Goal: Task Accomplishment & Management: Use online tool/utility

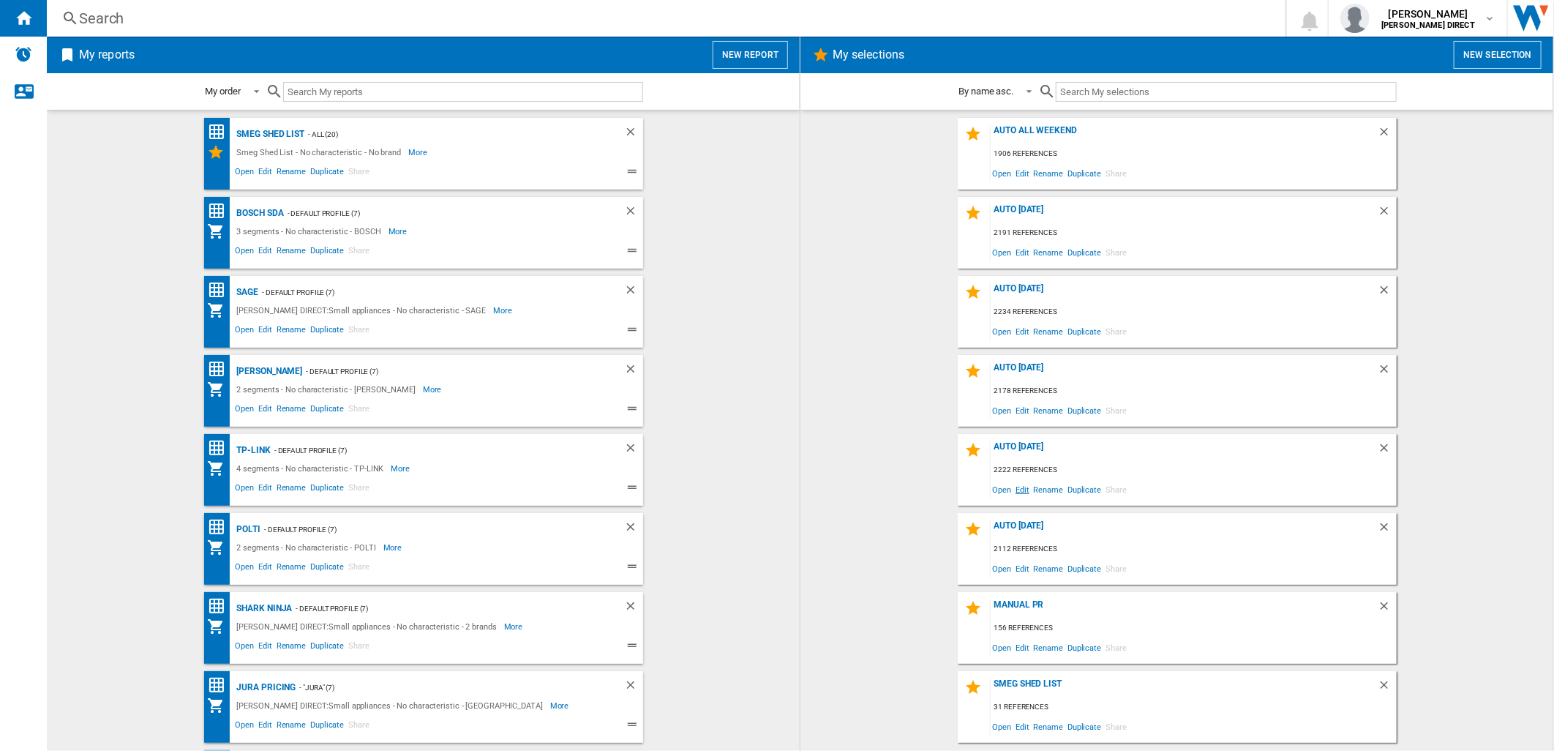
click at [1019, 486] on span "Edit" at bounding box center [1022, 489] width 18 height 20
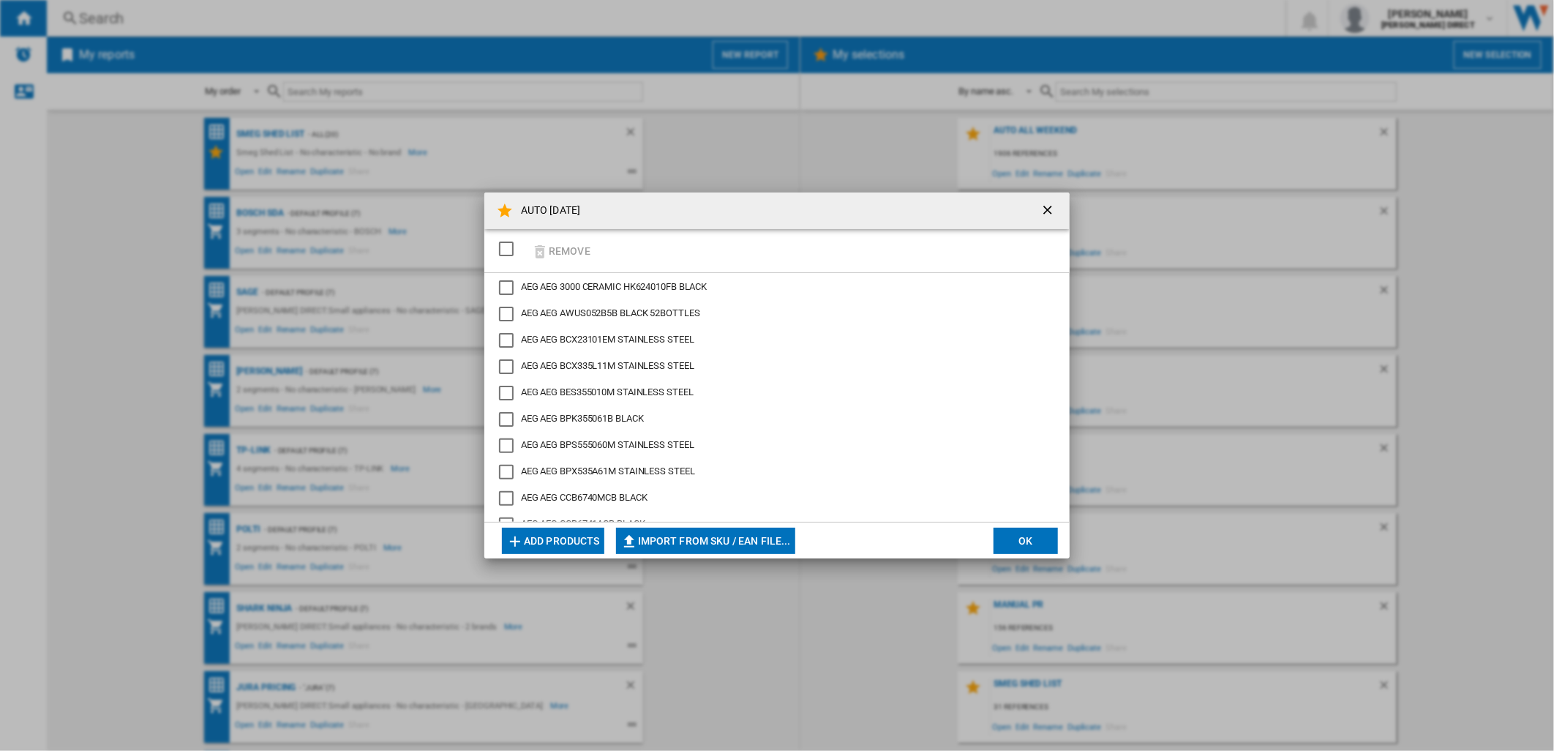
click at [508, 255] on div "SELECTIONS.EDITION_POPUP.SELECT_DESELECT" at bounding box center [506, 248] width 15 height 15
click at [552, 249] on button "Remove" at bounding box center [561, 250] width 68 height 34
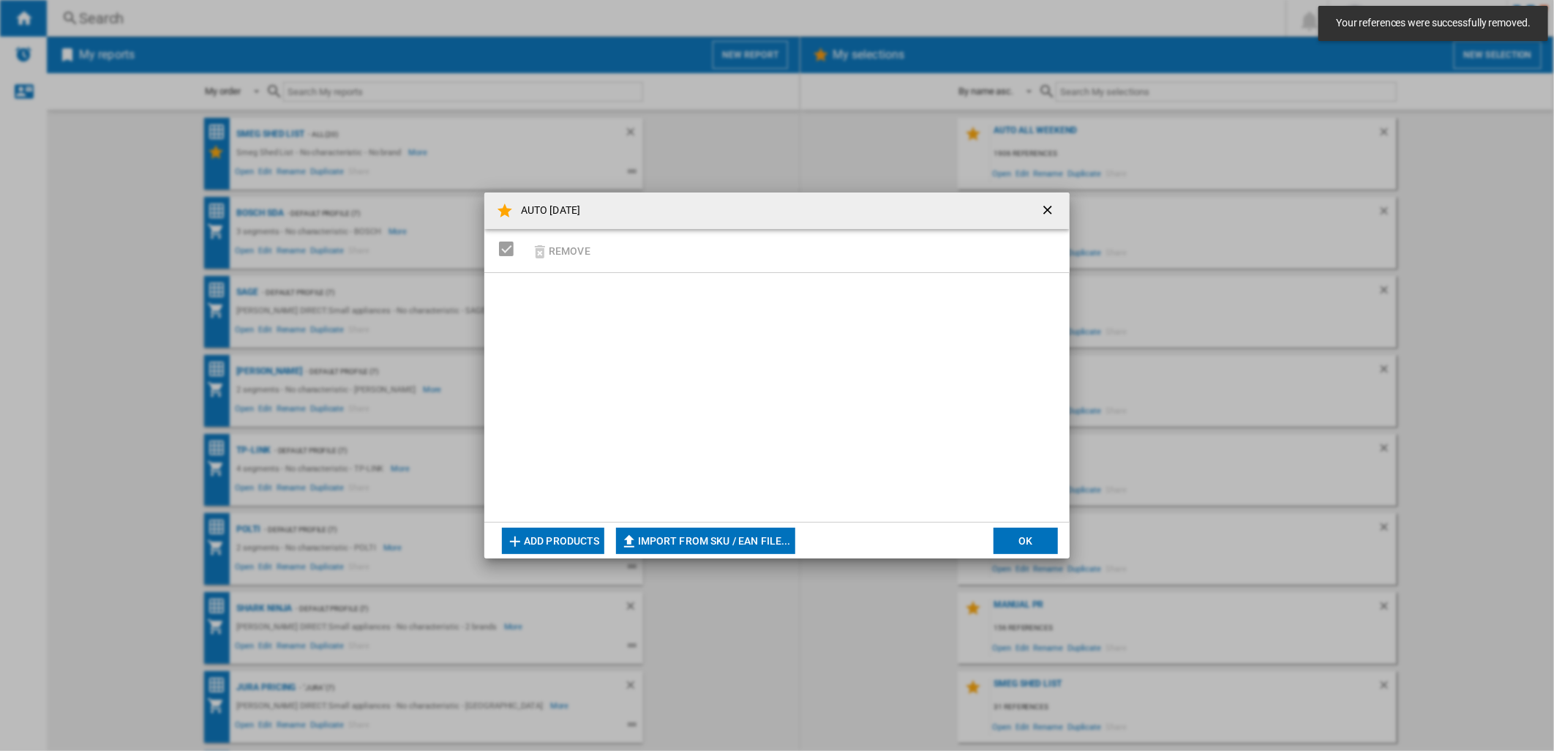
click at [675, 530] on button "Import from SKU / EAN file..." at bounding box center [705, 540] width 179 height 26
type input "**********"
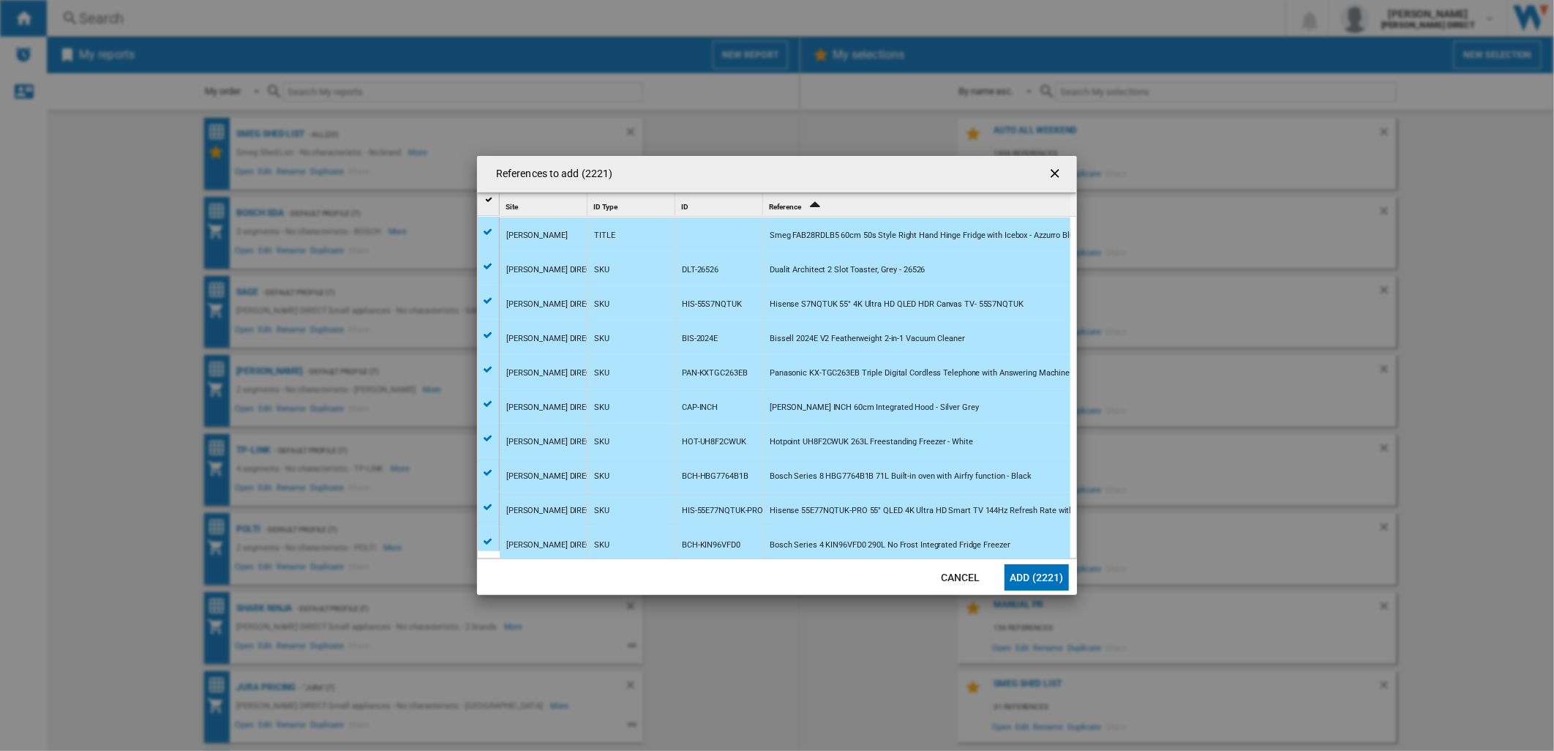
click at [1042, 584] on button "Add (2221)" at bounding box center [1036, 577] width 64 height 26
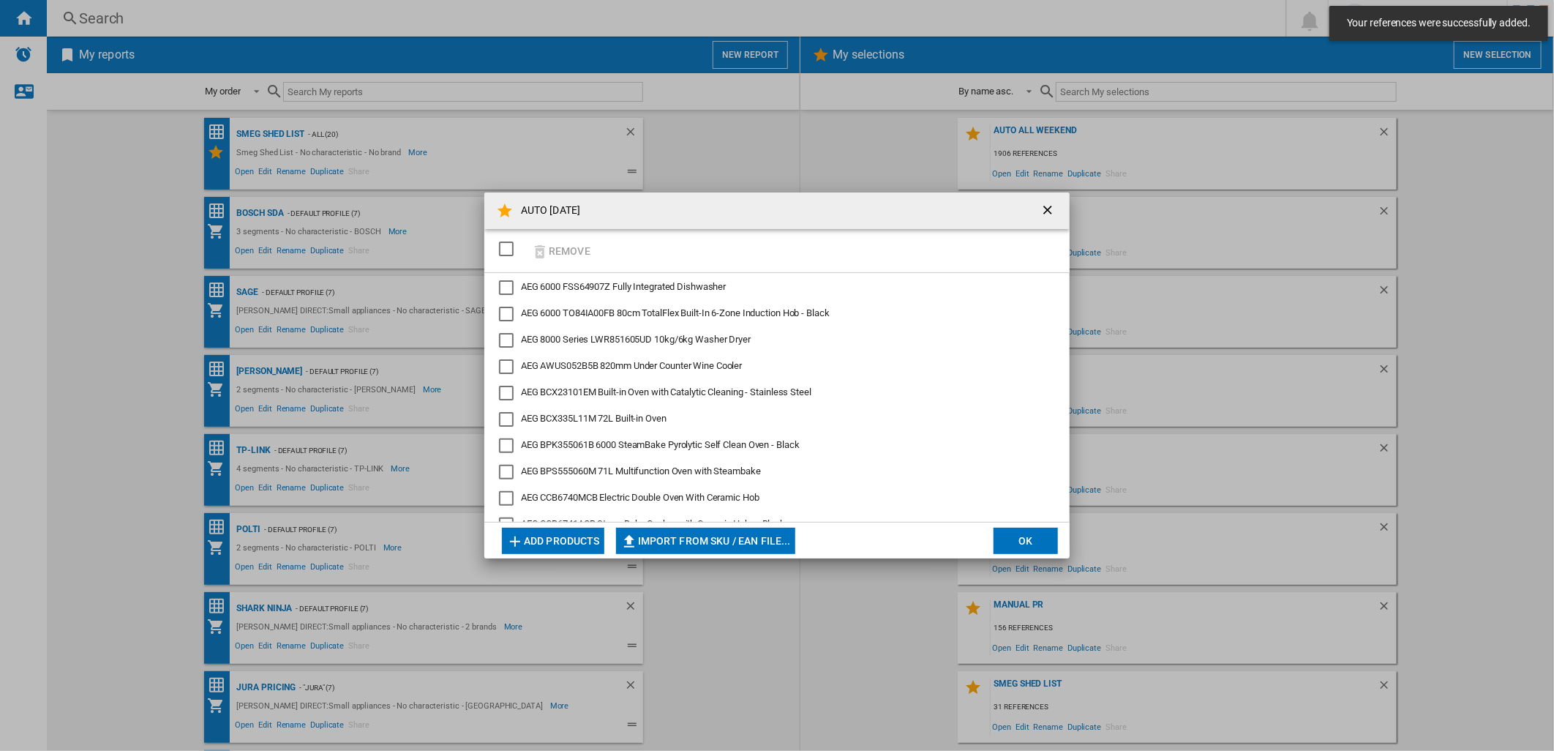
click at [1039, 540] on button "OK" at bounding box center [1025, 540] width 64 height 26
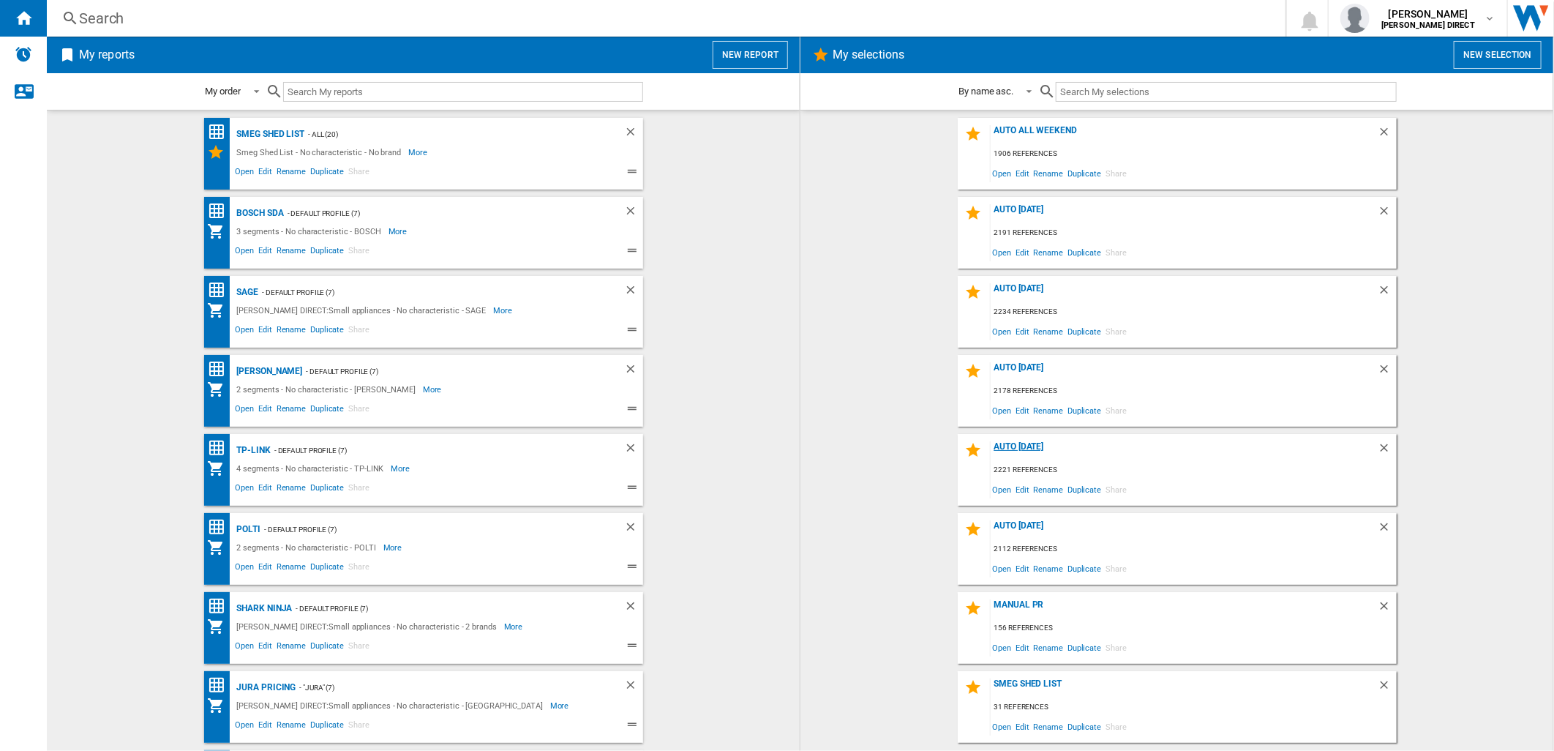
click at [1004, 441] on div "AUTO [DATE]" at bounding box center [1184, 451] width 387 height 20
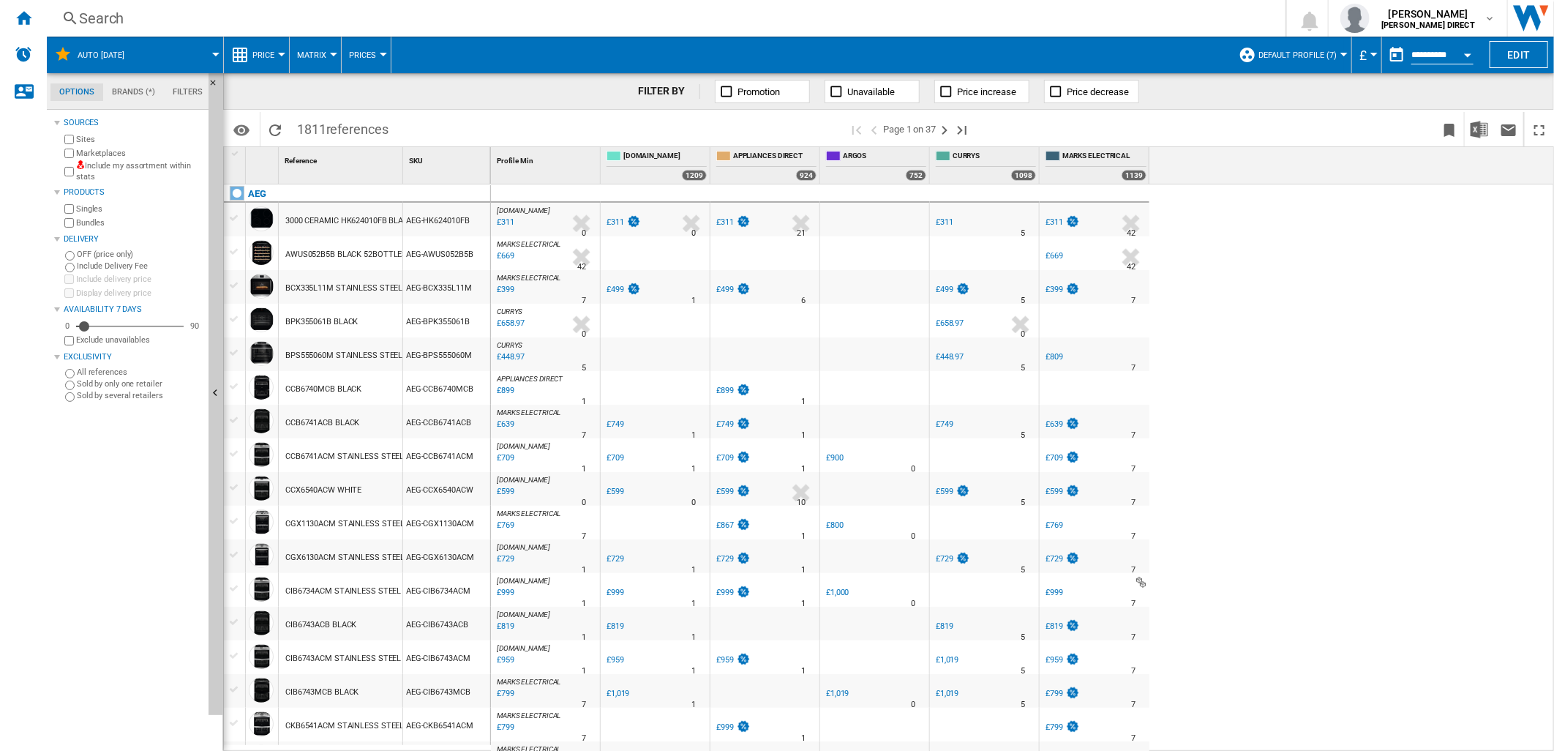
click at [140, 165] on label "Include my assortment within stats" at bounding box center [139, 171] width 127 height 23
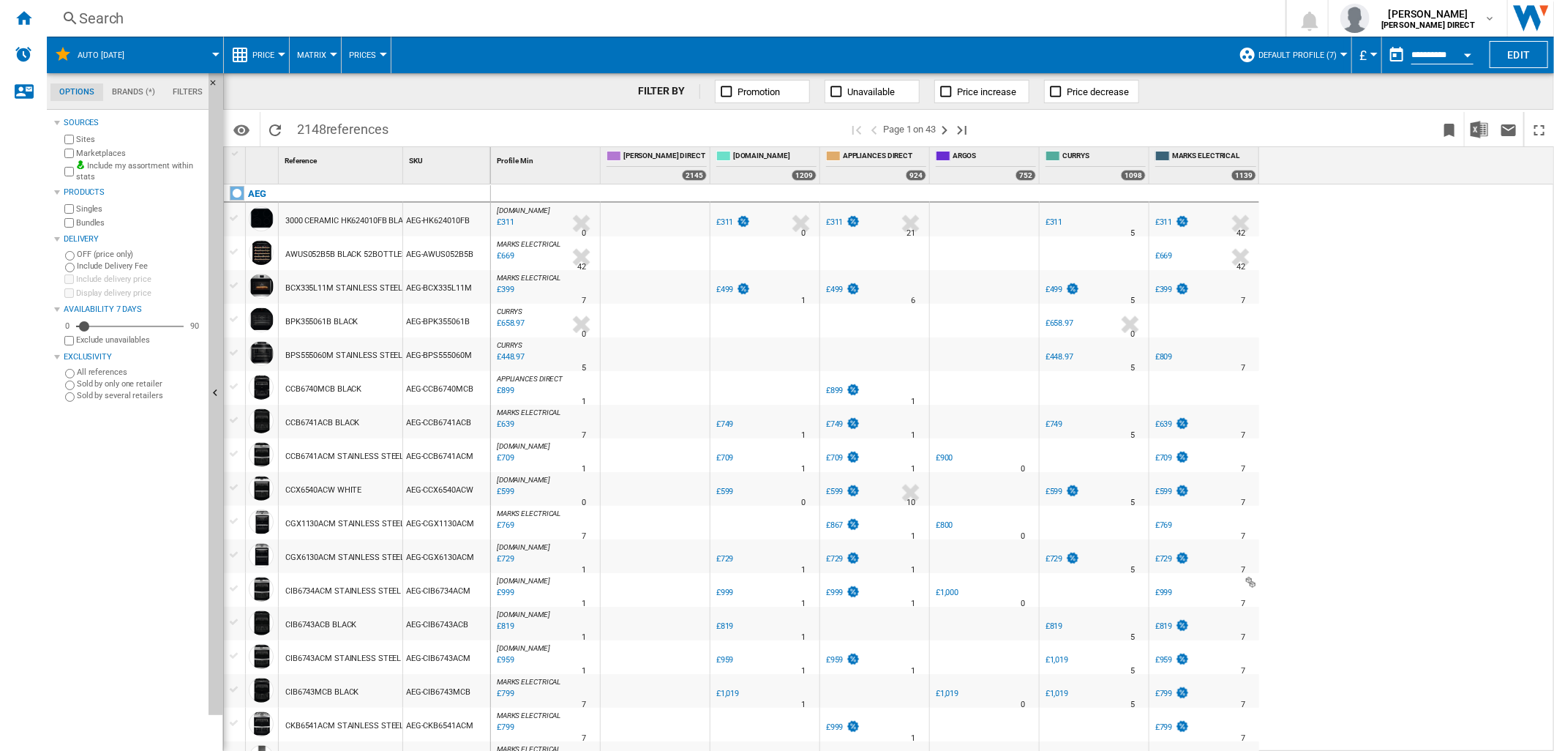
click at [1275, 48] on button "Default profile (7)" at bounding box center [1301, 55] width 86 height 37
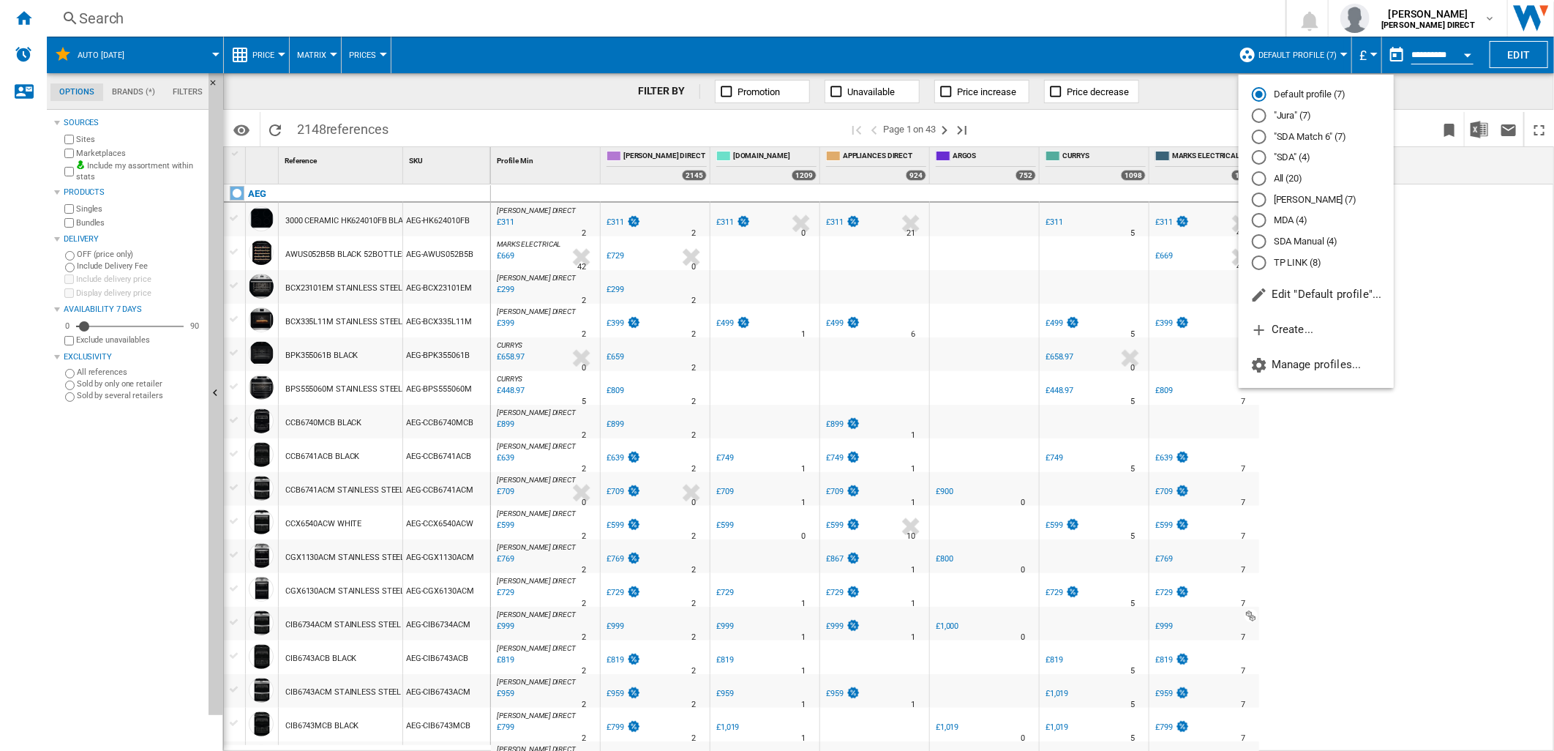
click at [1542, 267] on md-backdrop at bounding box center [777, 375] width 1554 height 751
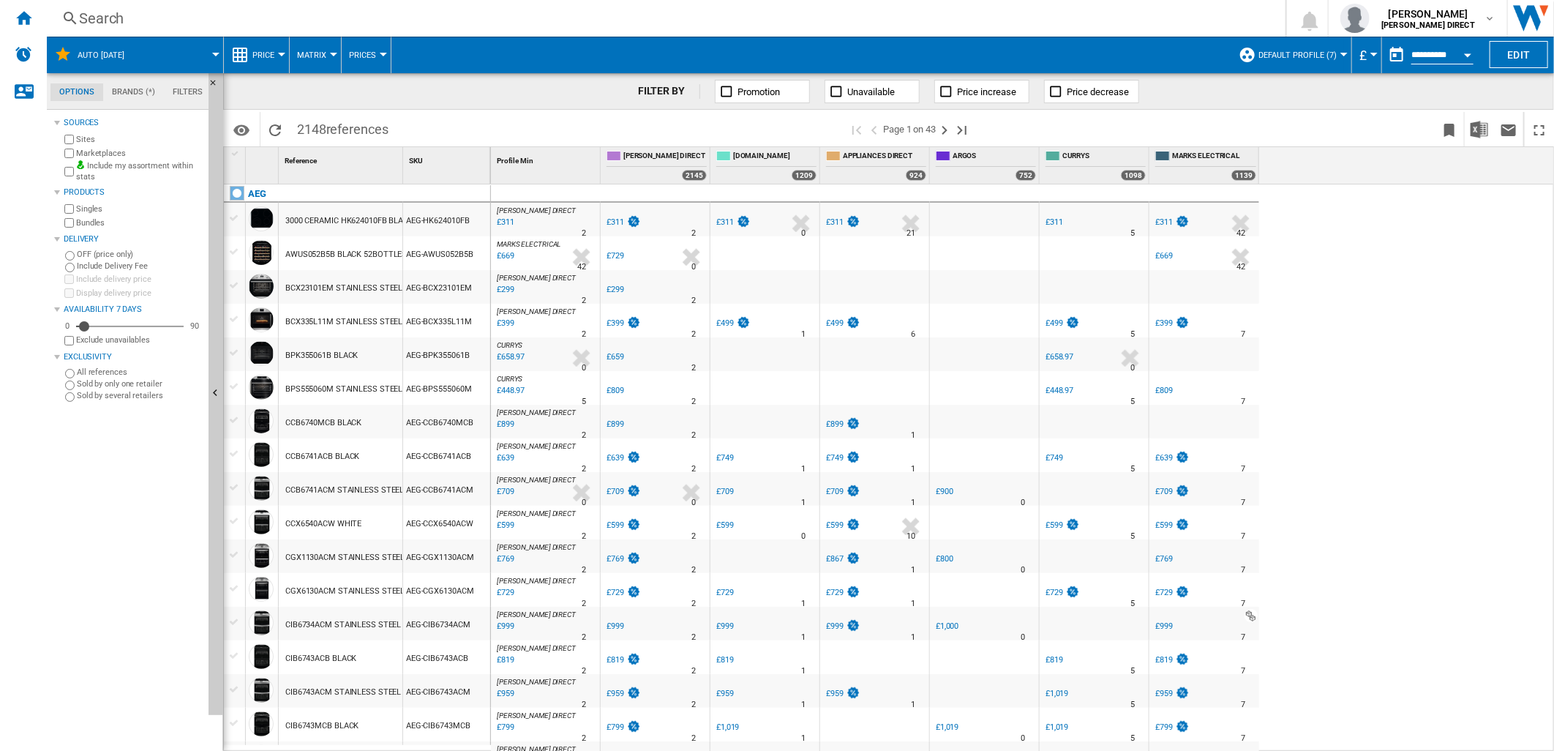
click at [658, 209] on div "[PERSON_NAME] DIRECT" at bounding box center [655, 210] width 103 height 9
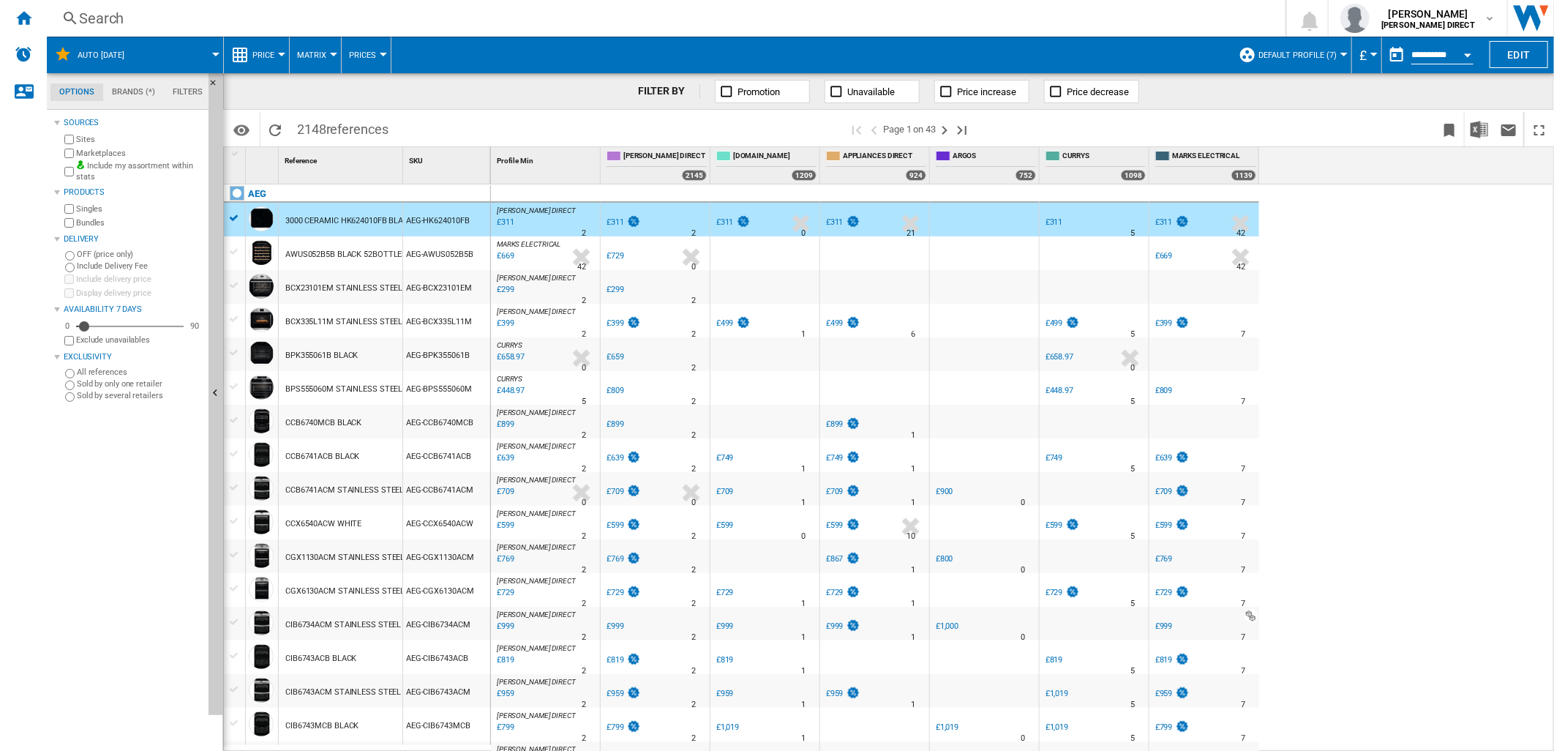
click at [659, 209] on div "[PERSON_NAME] DIRECT" at bounding box center [655, 210] width 103 height 9
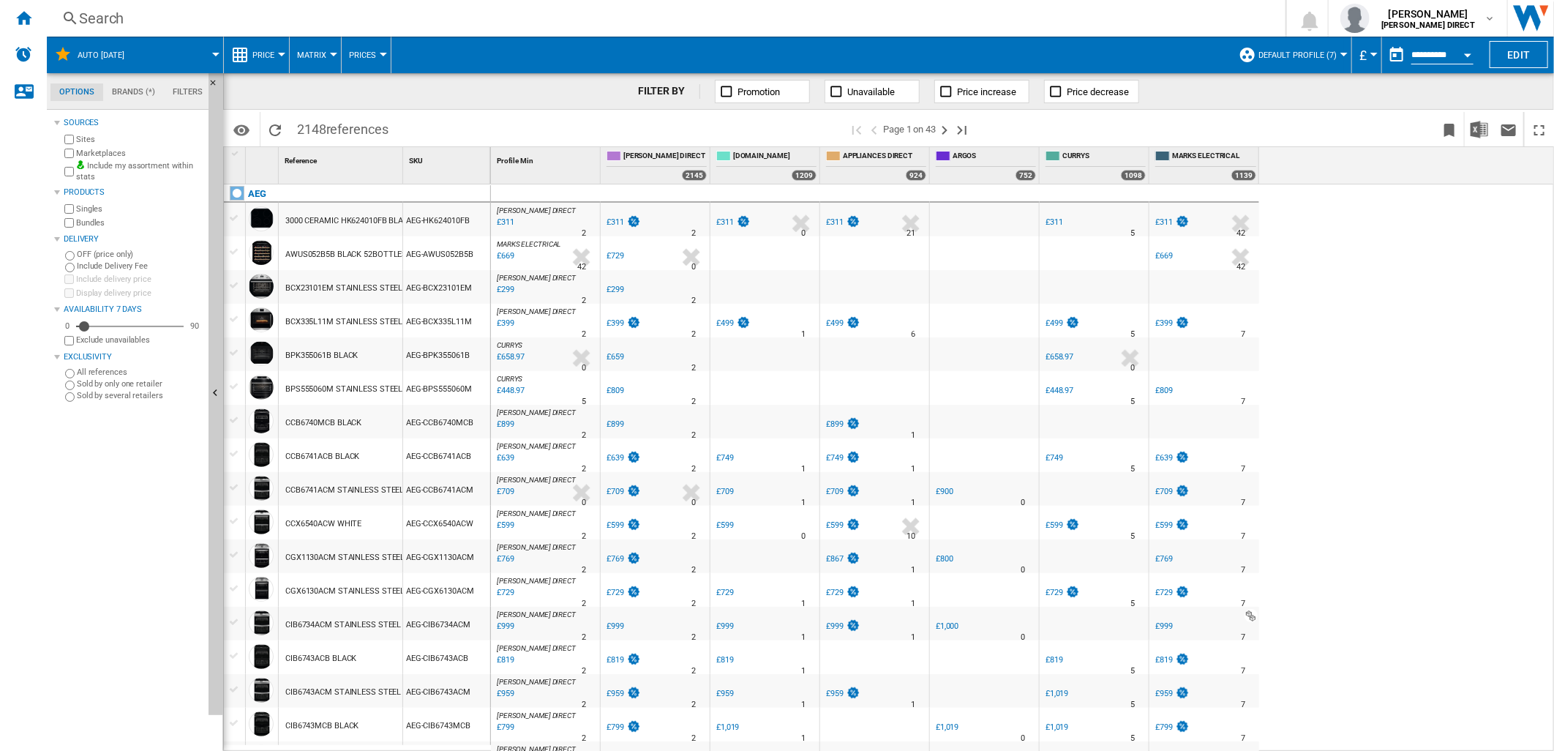
click at [311, 48] on button "Matrix" at bounding box center [315, 55] width 37 height 37
click at [337, 126] on span "Ranking" at bounding box center [321, 125] width 40 height 13
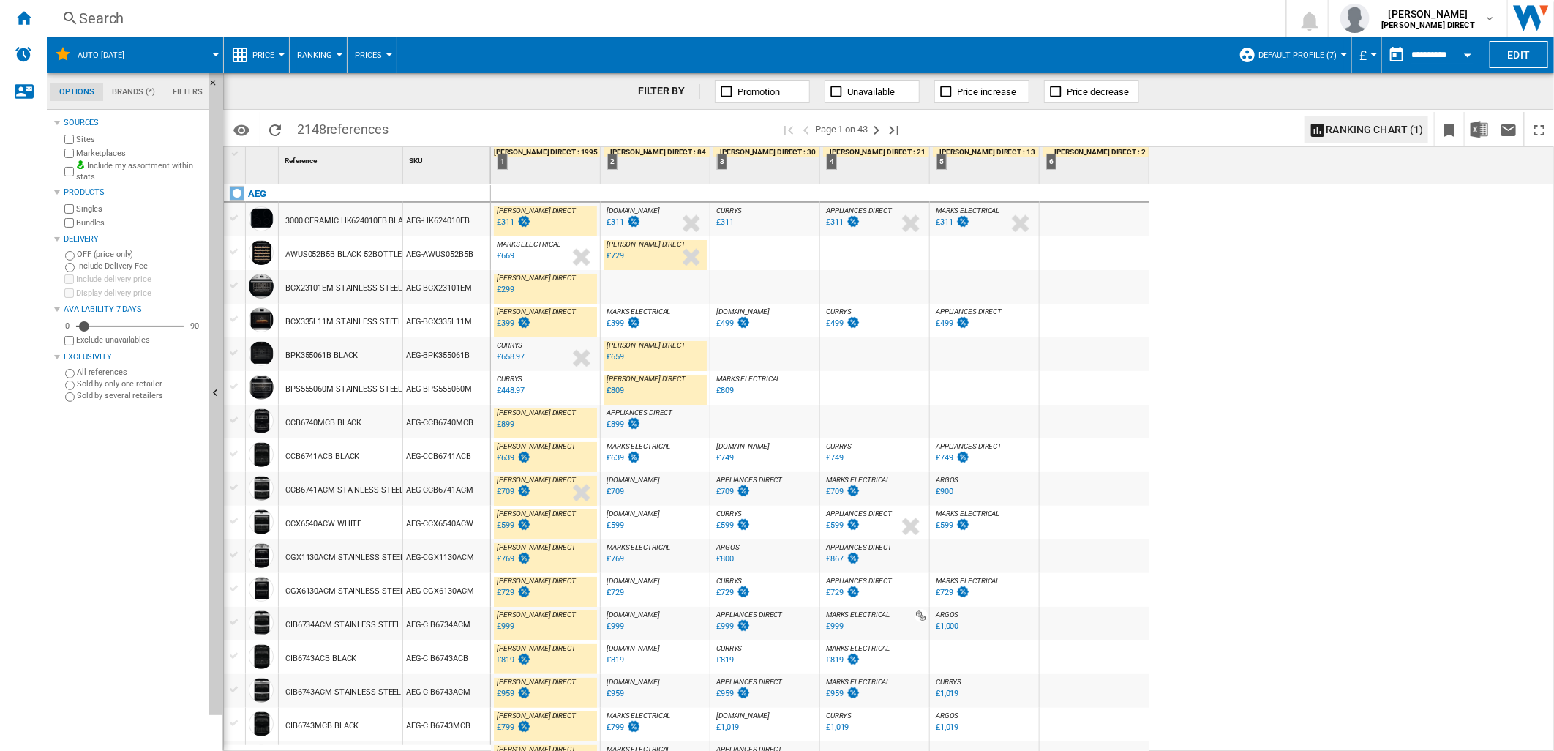
click at [300, 52] on span "Ranking" at bounding box center [314, 55] width 35 height 10
click at [338, 93] on button "Matrix" at bounding box center [325, 90] width 70 height 35
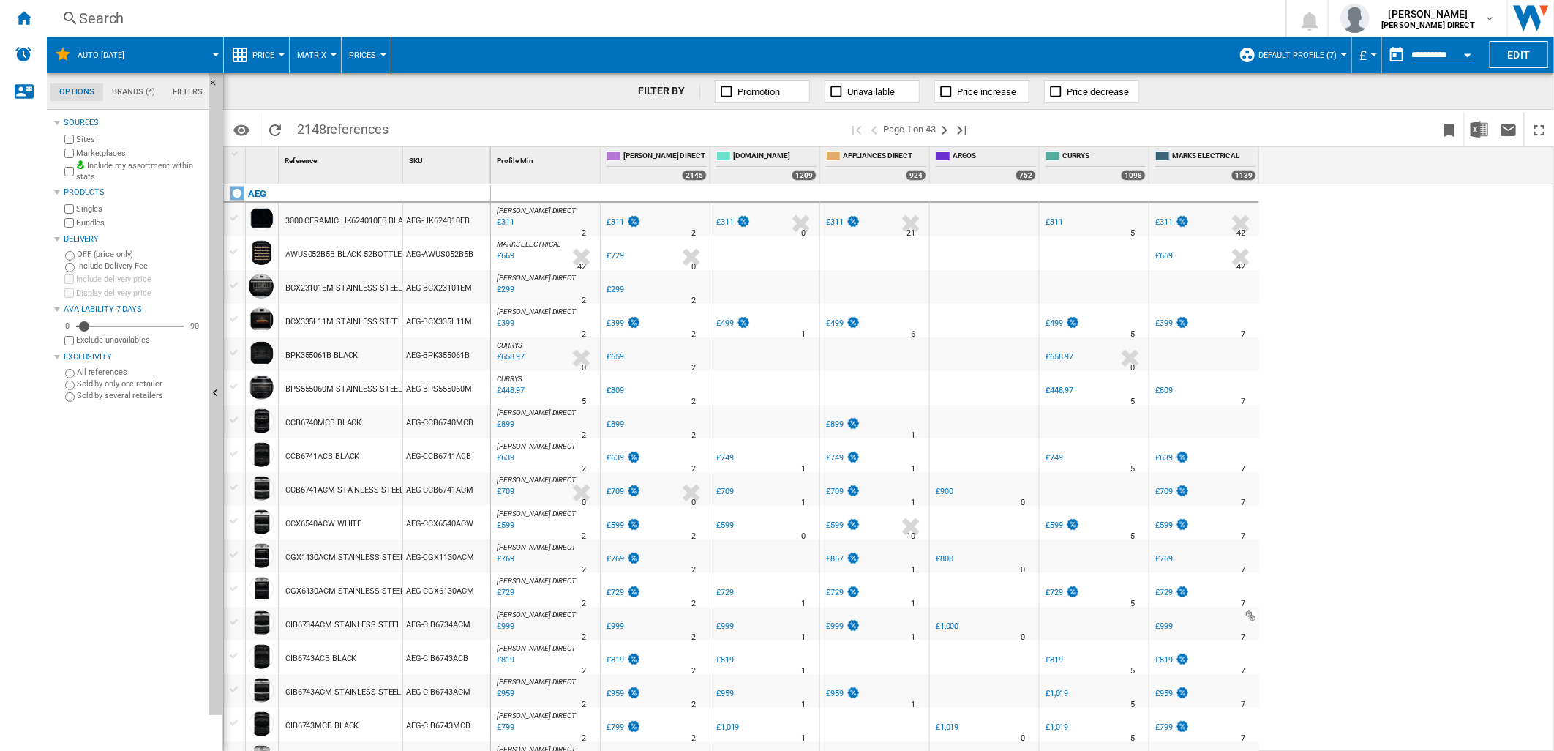
click at [91, 220] on label "Bundles" at bounding box center [139, 222] width 127 height 11
click at [1470, 128] on img "Download in Excel" at bounding box center [1479, 130] width 18 height 18
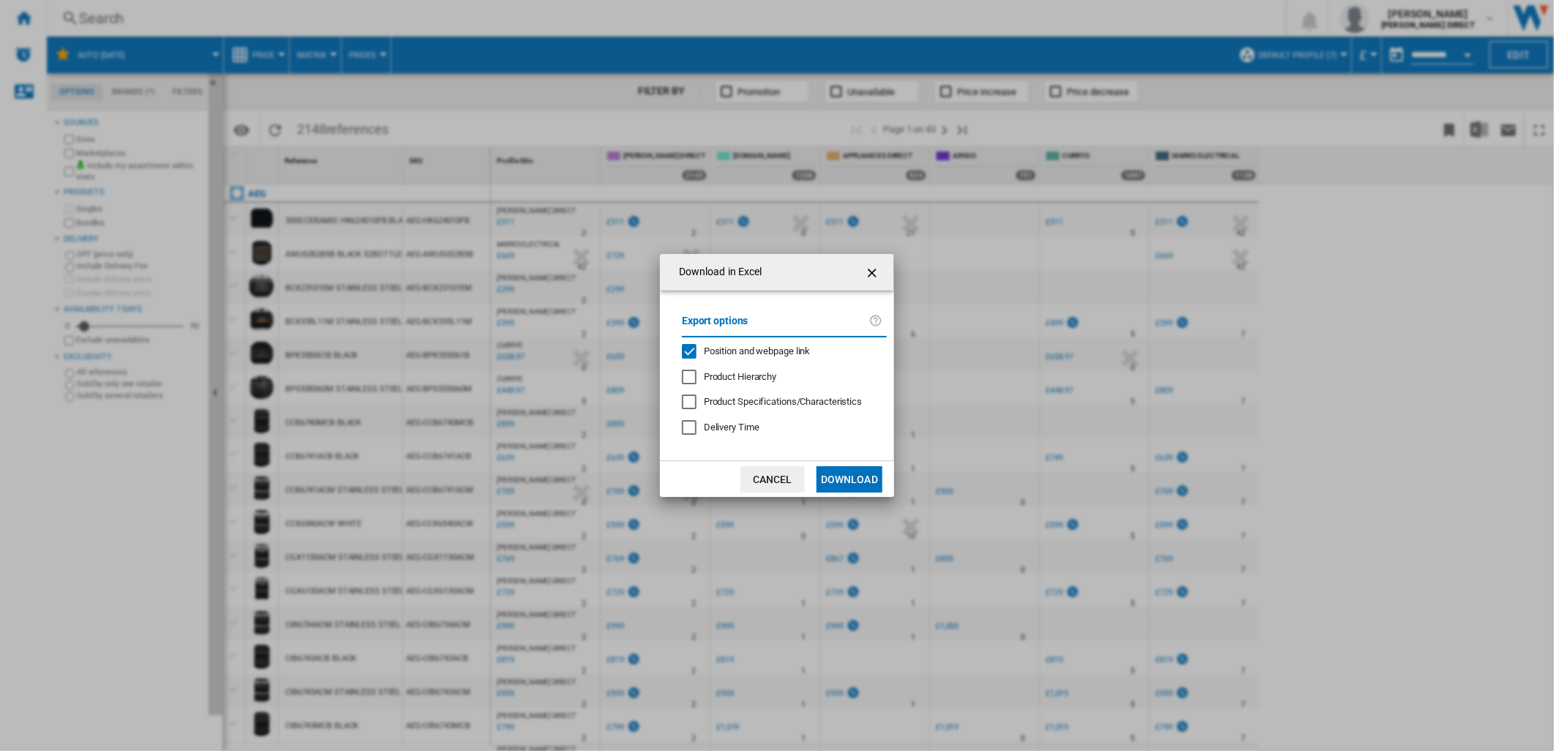
click at [726, 351] on span "Position and webpage link" at bounding box center [757, 350] width 107 height 11
click at [827, 470] on button "Download" at bounding box center [849, 479] width 66 height 26
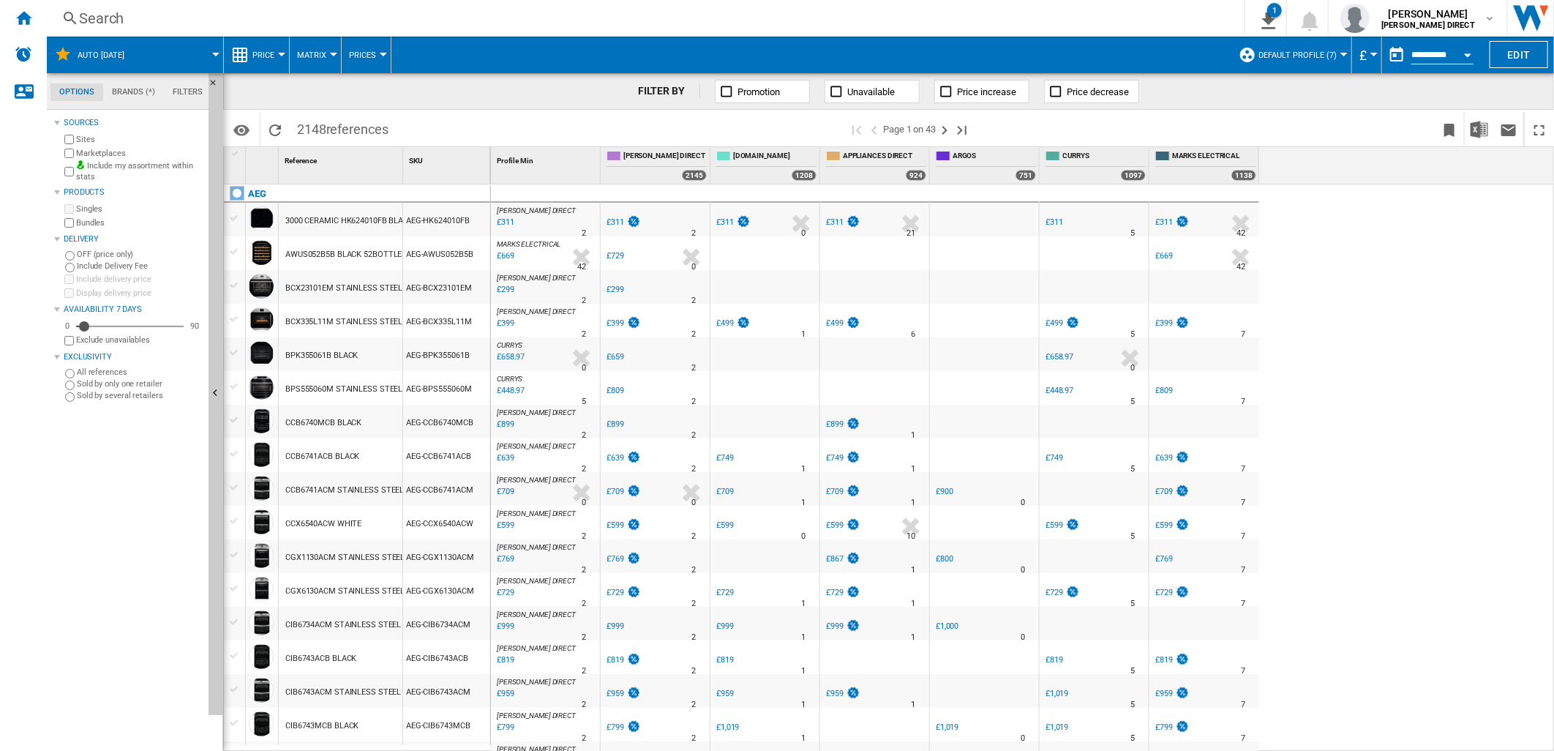
drag, startPoint x: 23, startPoint y: 22, endPoint x: 54, endPoint y: 39, distance: 35.7
click at [23, 20] on ng-md-icon "Home" at bounding box center [24, 18] width 18 height 18
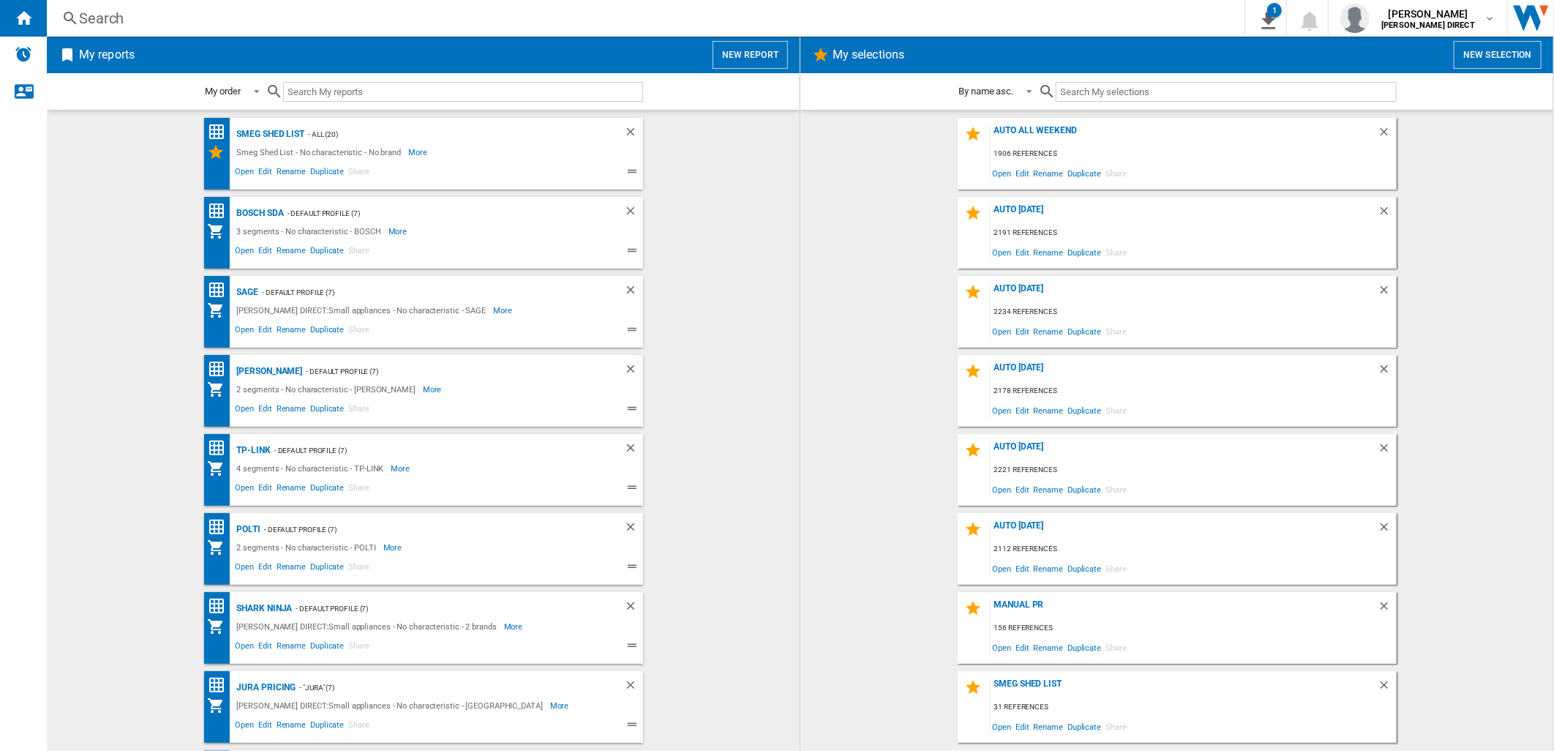
click at [1014, 676] on div "Smeg Shed List 31 references Open Edit Rename Duplicate Share" at bounding box center [1177, 707] width 439 height 72
click at [244, 139] on div "Smeg Shed List" at bounding box center [269, 134] width 72 height 18
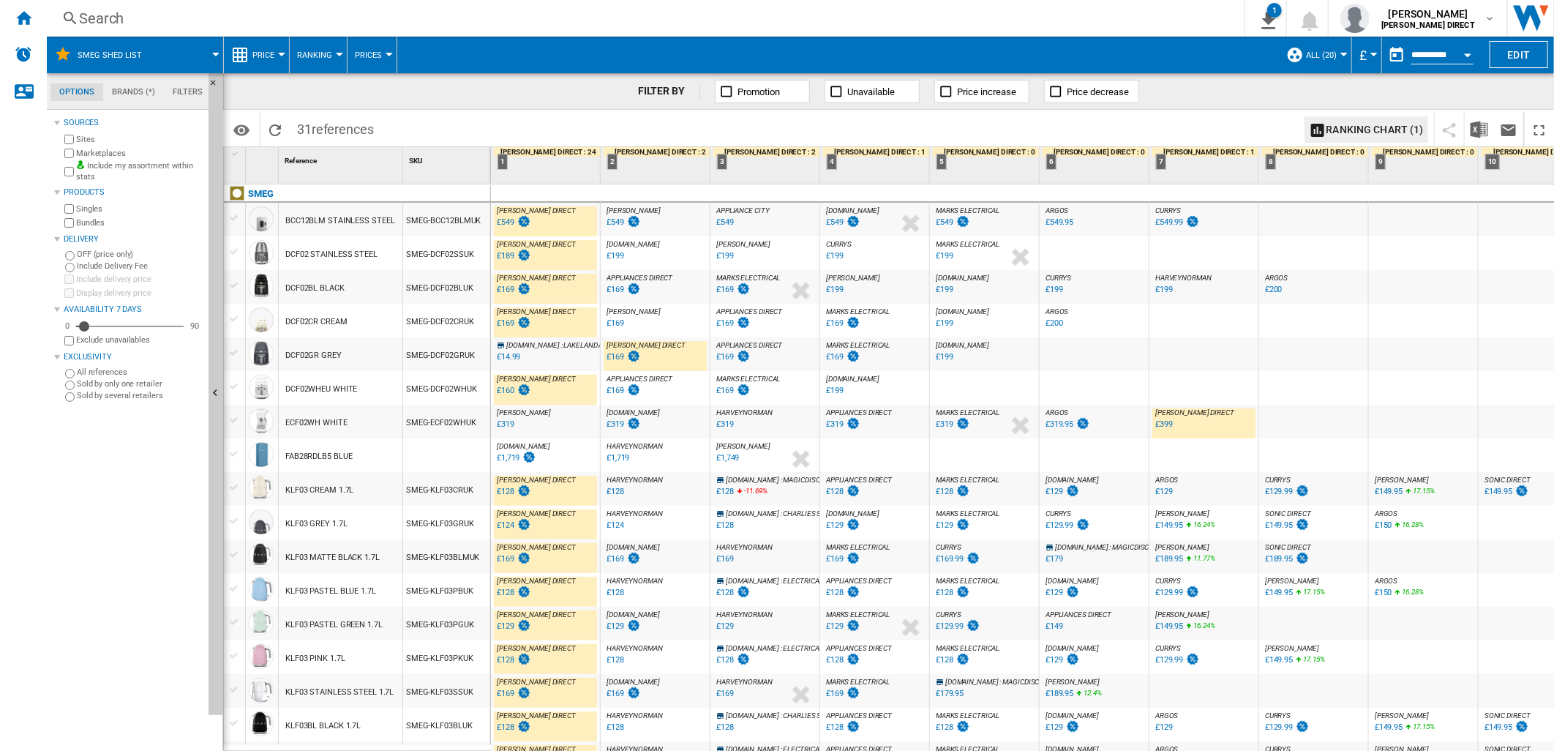
click at [509, 255] on div "£189" at bounding box center [506, 256] width 18 height 10
click at [506, 391] on div "£160" at bounding box center [506, 391] width 18 height 10
click at [1160, 426] on div "£399" at bounding box center [1164, 424] width 18 height 10
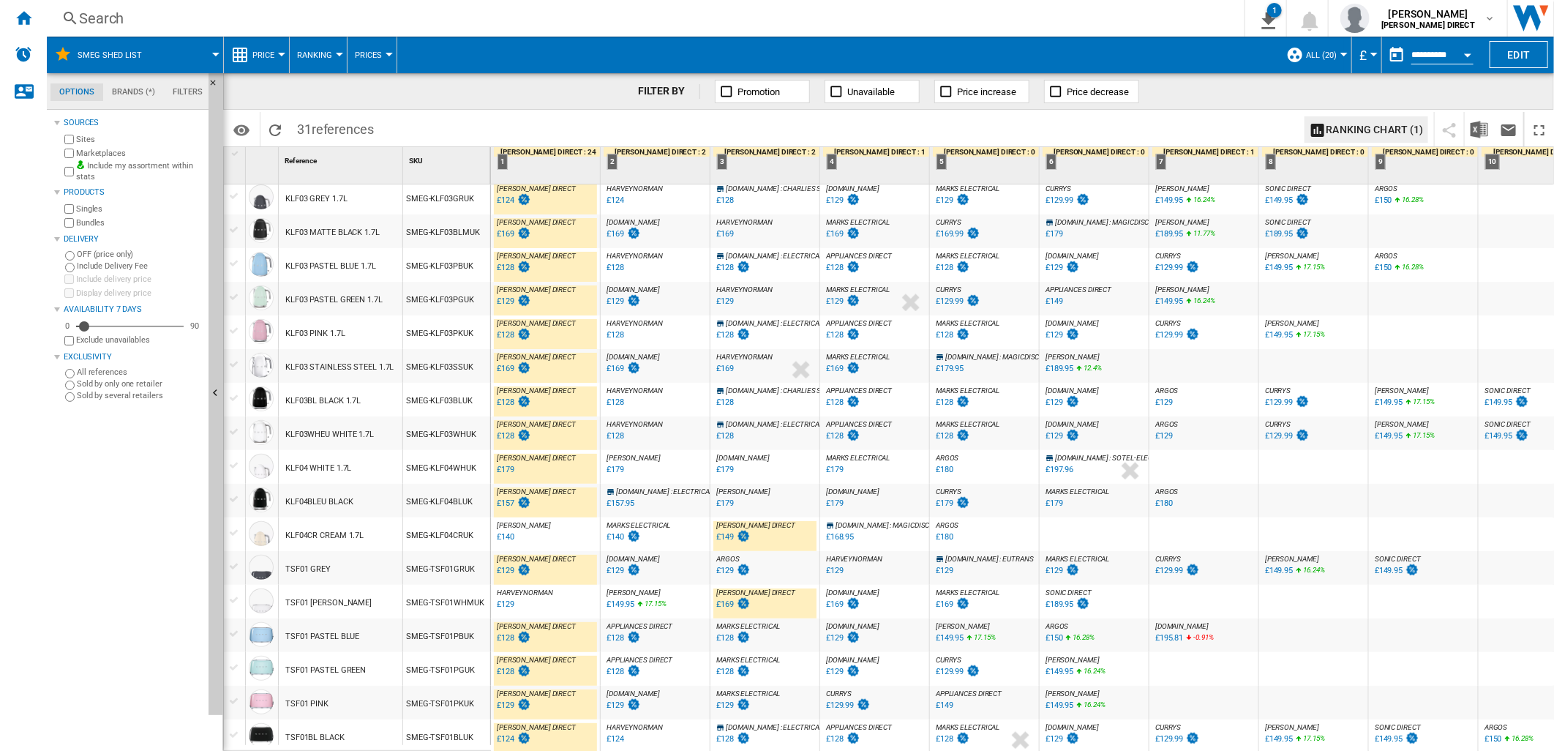
scroll to position [406, 0]
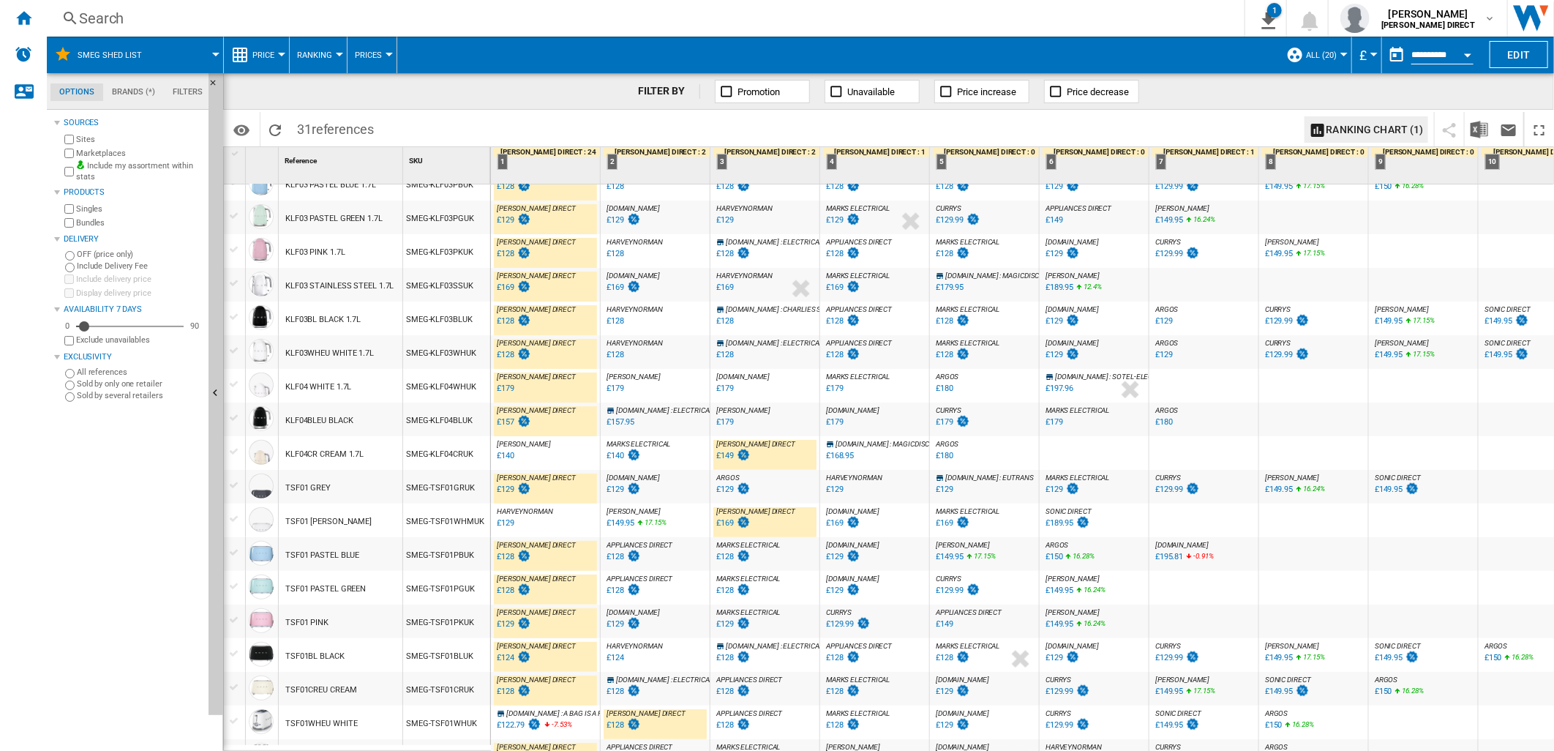
click at [505, 524] on div "£129" at bounding box center [506, 523] width 18 height 10
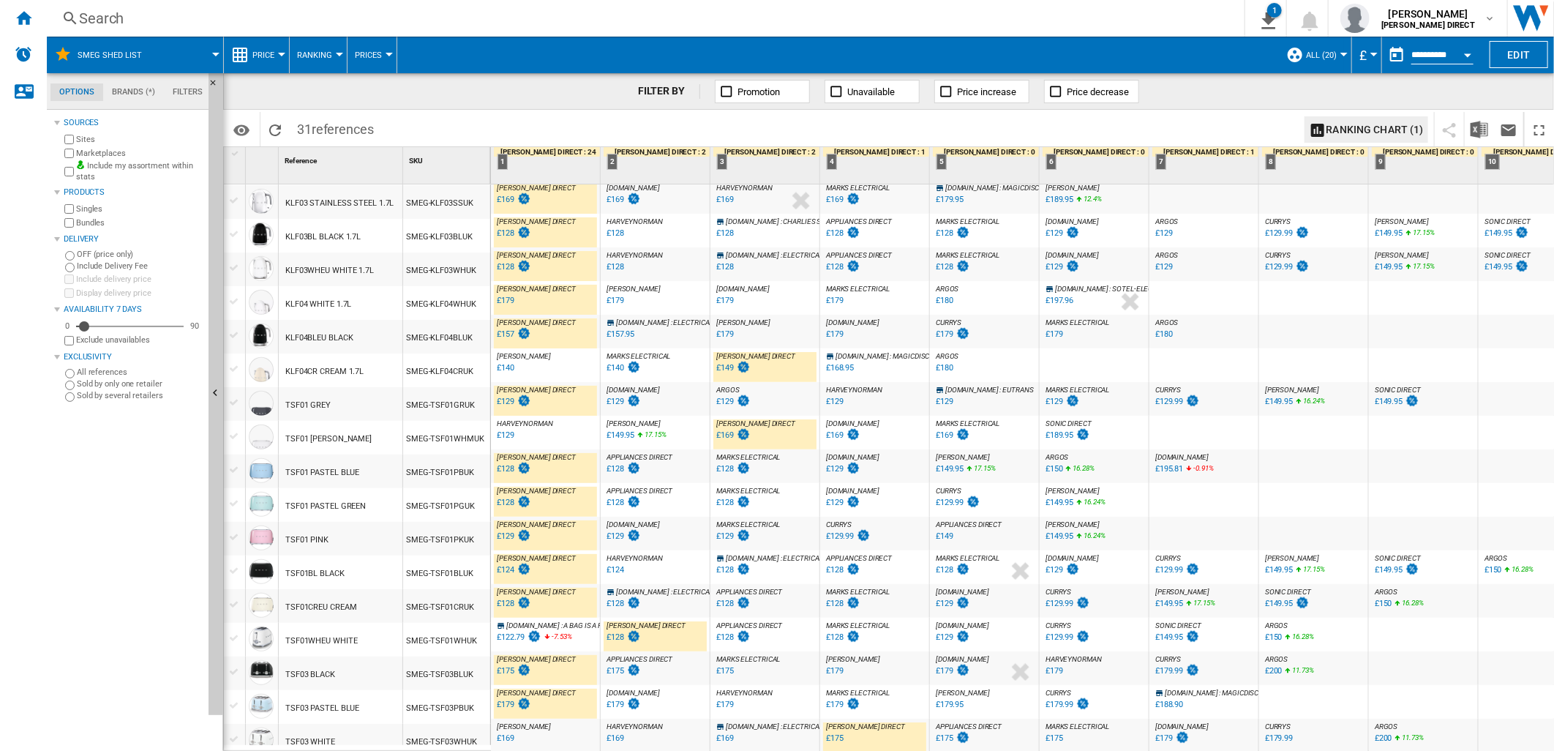
scroll to position [501, 0]
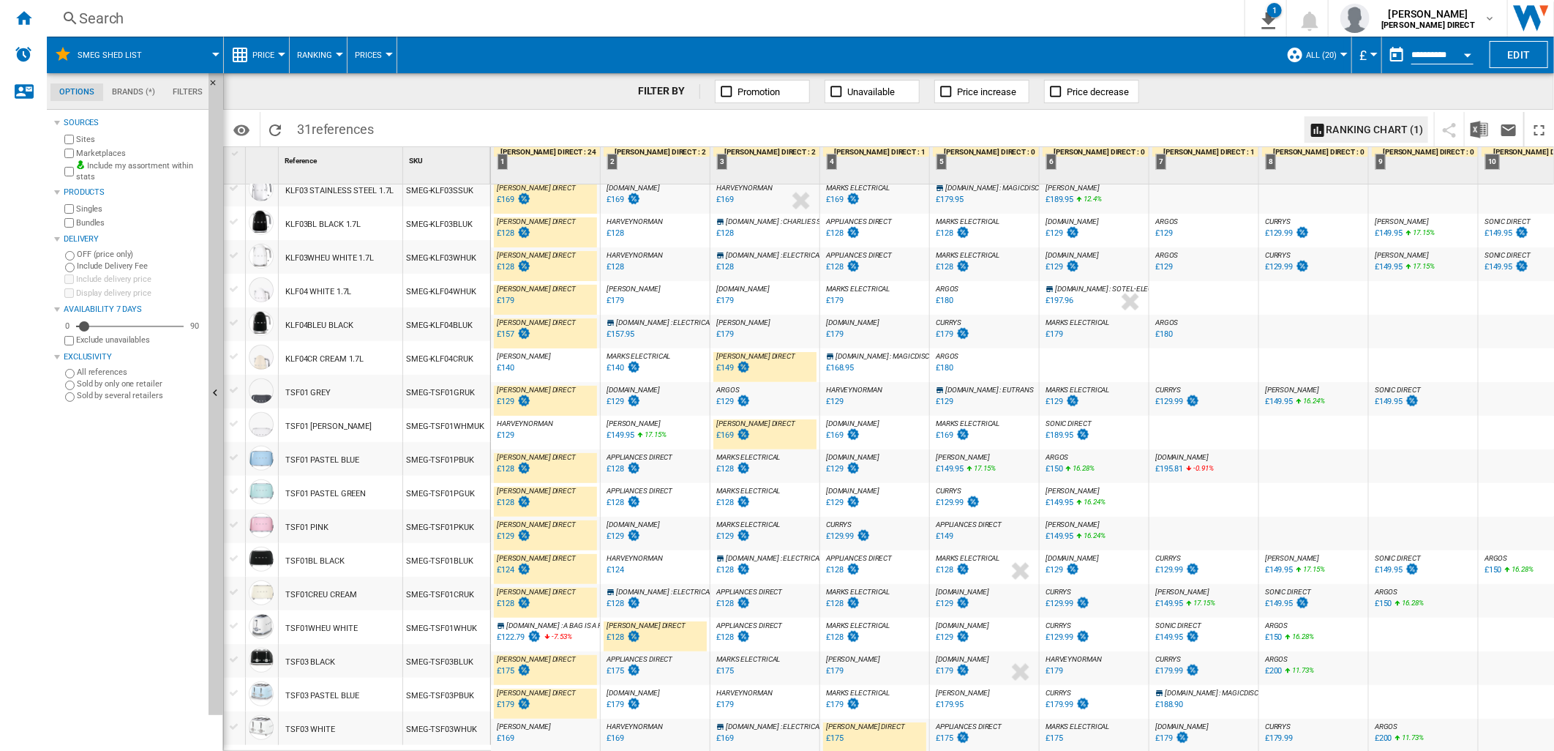
click at [832, 733] on div "£175" at bounding box center [835, 738] width 18 height 10
